Goal: Task Accomplishment & Management: Manage account settings

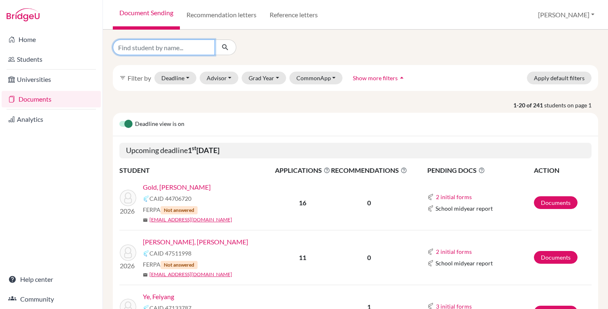
click at [173, 47] on input "Find student by name..." at bounding box center [164, 48] width 102 height 16
type input "hristova"
click button "submit" at bounding box center [226, 48] width 22 height 16
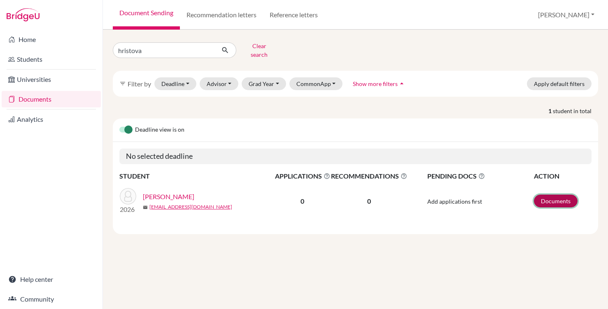
click at [558, 195] on link "Documents" at bounding box center [556, 201] width 44 height 13
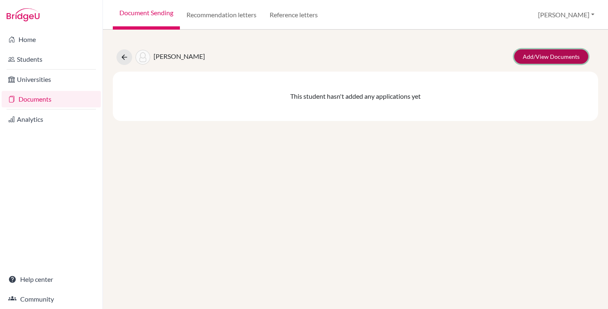
click at [536, 58] on link "Add/View Documents" at bounding box center [551, 56] width 74 height 14
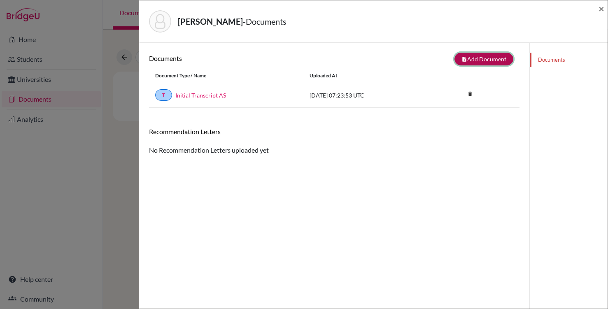
click at [471, 58] on button "note_add Add Document" at bounding box center [484, 59] width 59 height 13
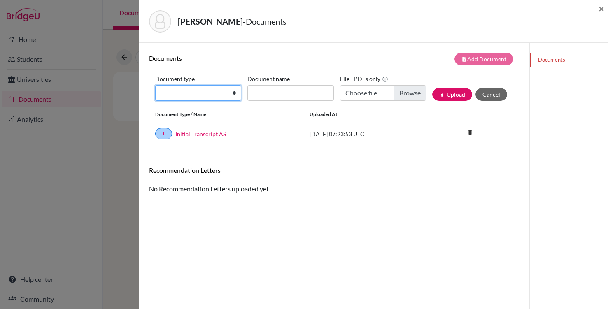
click at [238, 90] on select "Change explanation for Common App reports Counselor recommendation Internationa…" at bounding box center [198, 93] width 86 height 16
select select "2"
click at [155, 85] on select "Change explanation for Common App reports Counselor recommendation Internationa…" at bounding box center [198, 93] width 86 height 16
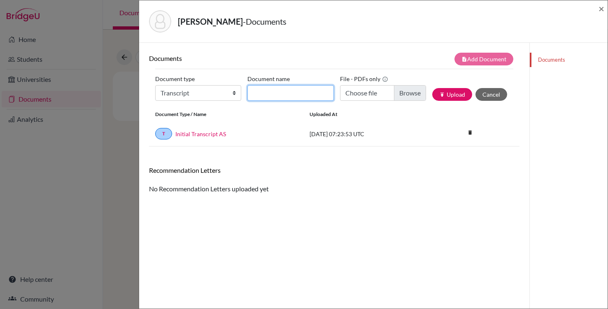
click at [324, 89] on input "Document name" at bounding box center [291, 93] width 86 height 16
type input "Transfer Transcript"
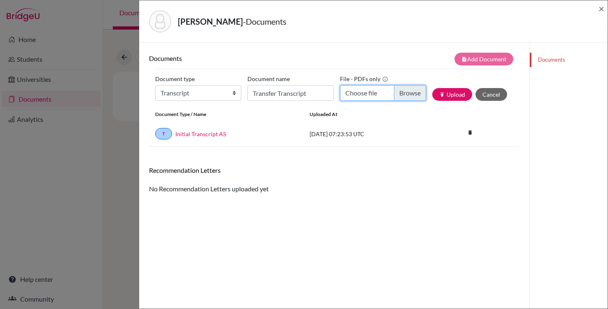
click at [401, 98] on input "Choose file" at bounding box center [383, 93] width 86 height 16
type input "C:\fakepath\[PERSON_NAME] Transfer Trascript.pdf"
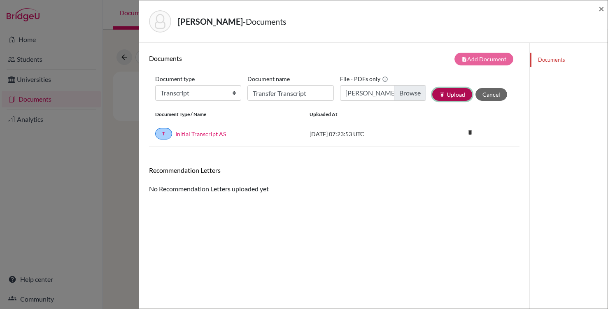
click at [451, 96] on button "publish Upload" at bounding box center [452, 94] width 40 height 13
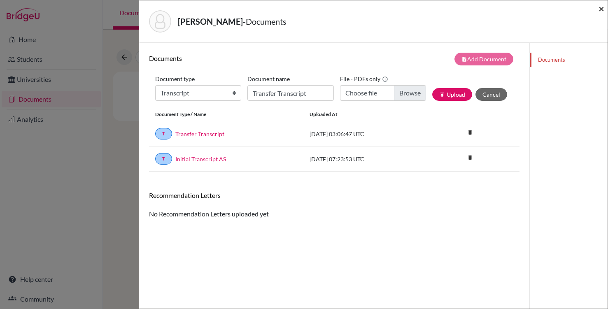
click at [601, 9] on span "×" at bounding box center [602, 8] width 6 height 12
